Goal: Register for event/course

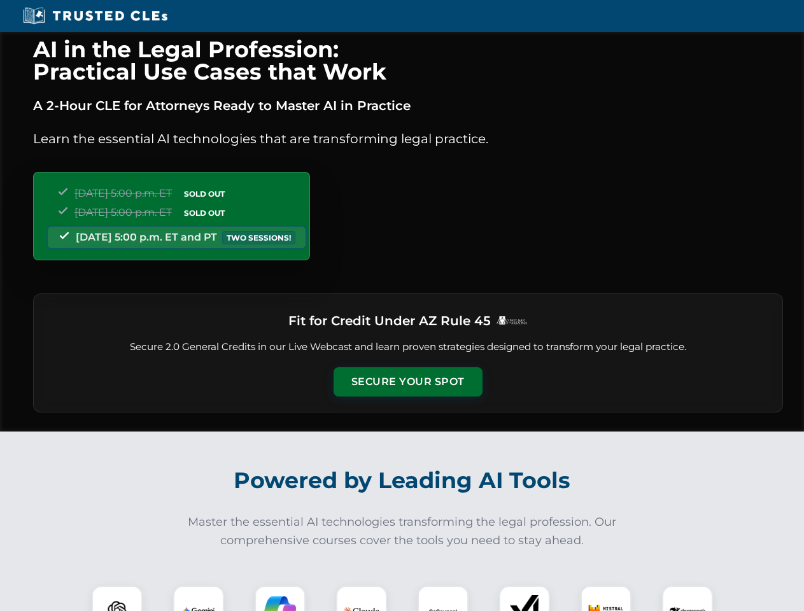
click at [407, 382] on button "Secure Your Spot" at bounding box center [407, 381] width 149 height 29
click at [117, 598] on img at bounding box center [117, 610] width 37 height 37
click at [199, 598] on img at bounding box center [199, 611] width 32 height 32
click at [280, 598] on img at bounding box center [280, 611] width 32 height 32
click at [361, 598] on img at bounding box center [362, 611] width 36 height 36
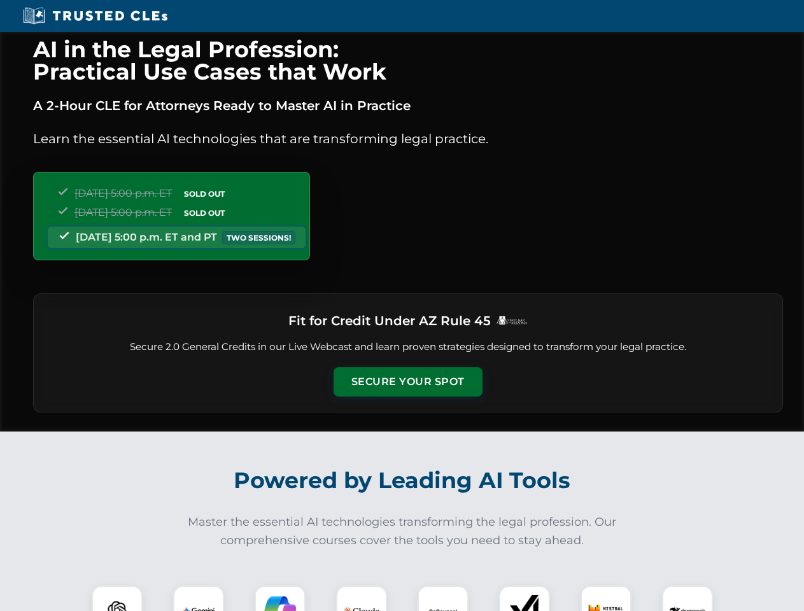
click at [443, 598] on img at bounding box center [443, 611] width 32 height 32
click at [524, 598] on img at bounding box center [524, 611] width 32 height 32
click at [606, 598] on img at bounding box center [606, 611] width 36 height 36
click at [687, 598] on img at bounding box center [687, 611] width 36 height 36
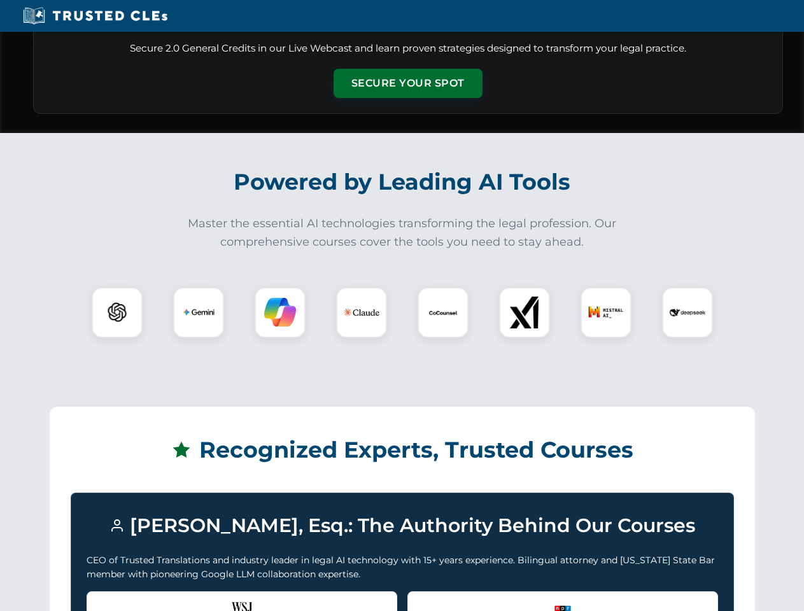
scroll to position [1094, 0]
